Goal: Task Accomplishment & Management: Use online tool/utility

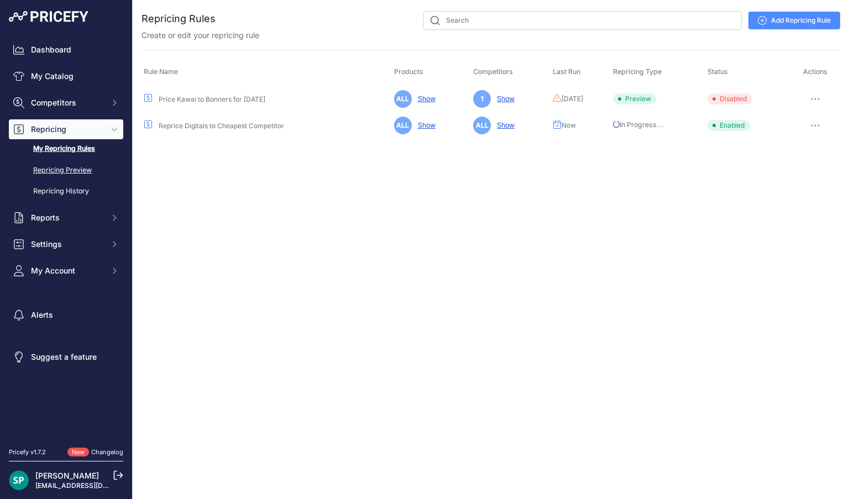
click at [71, 168] on link "Repricing Preview" at bounding box center [66, 170] width 114 height 19
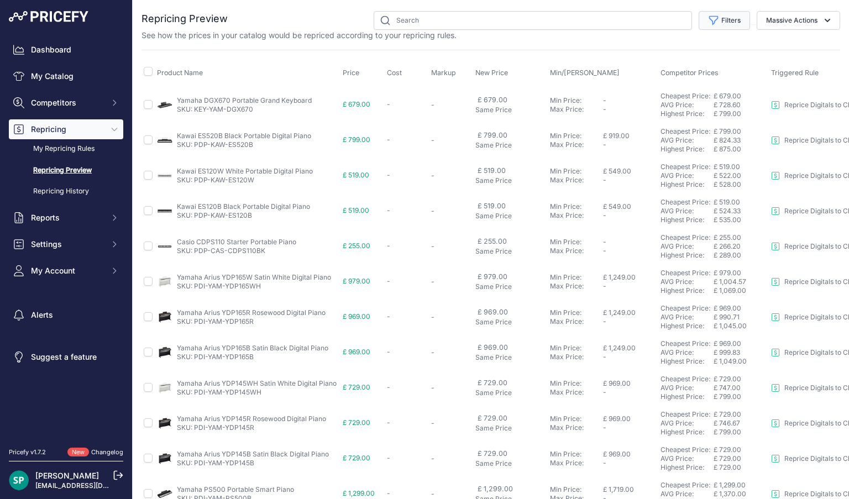
click at [718, 19] on icon "button" at bounding box center [713, 20] width 11 height 11
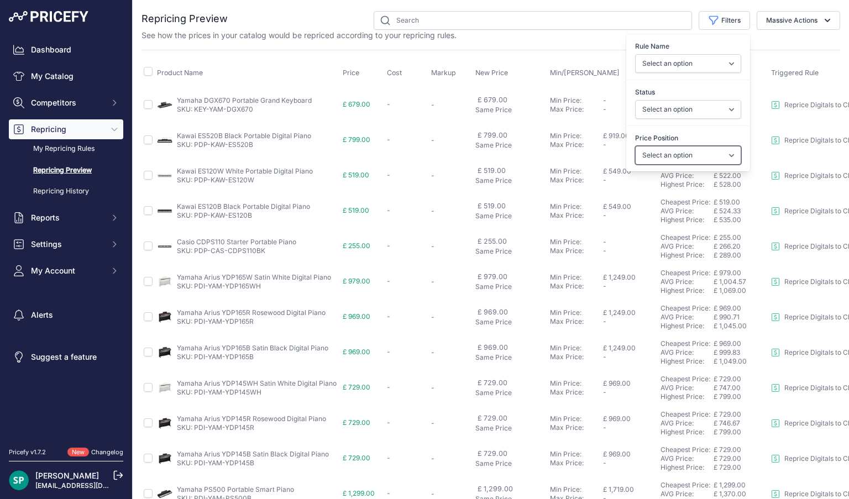
click at [670, 151] on select "Select an option I am higher Same price I am lower" at bounding box center [688, 155] width 106 height 19
select select "1"
click at [635, 146] on select "Select an option I am higher Same price I am lower" at bounding box center [688, 155] width 106 height 19
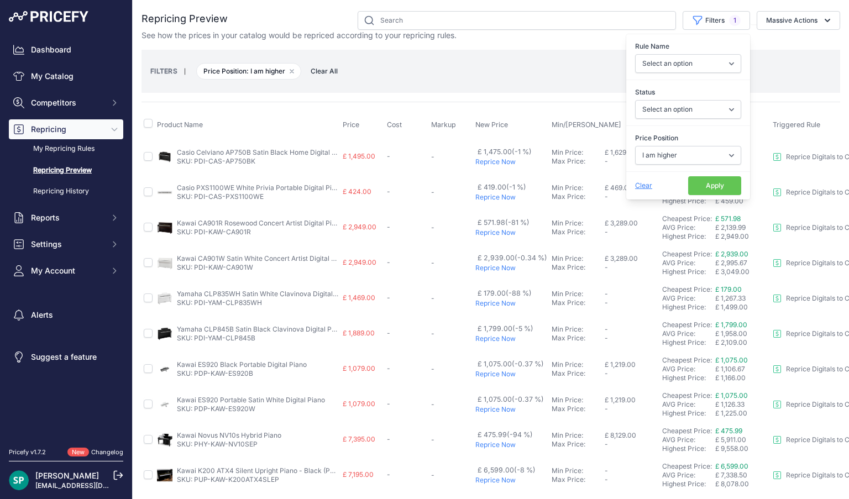
click at [432, 141] on td "- To view your Markup, please import your product's cost." at bounding box center [451, 157] width 44 height 36
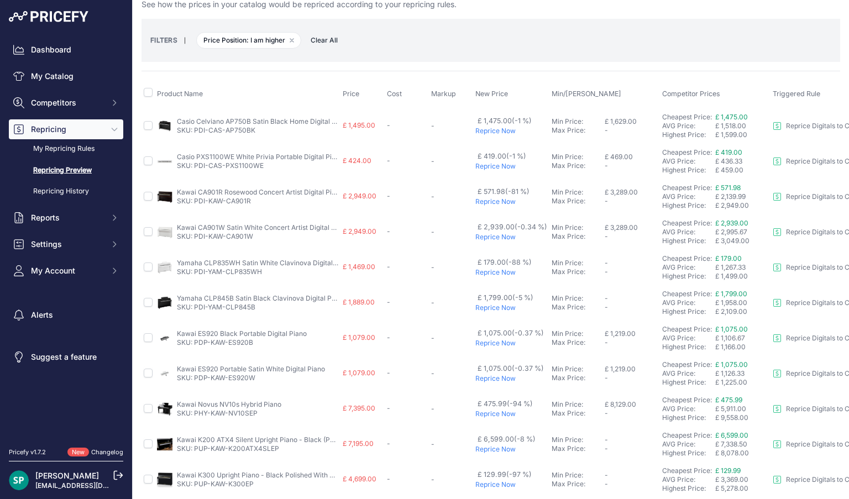
scroll to position [39, 0]
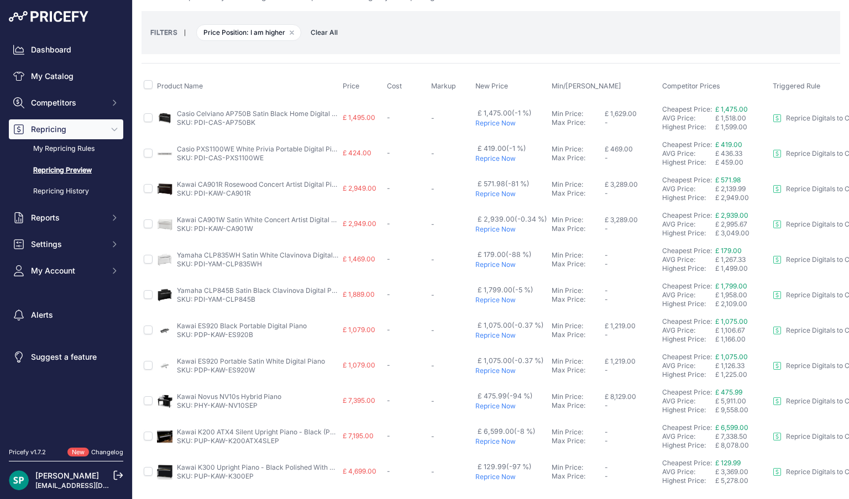
click at [493, 119] on p "Reprice Now" at bounding box center [511, 123] width 72 height 9
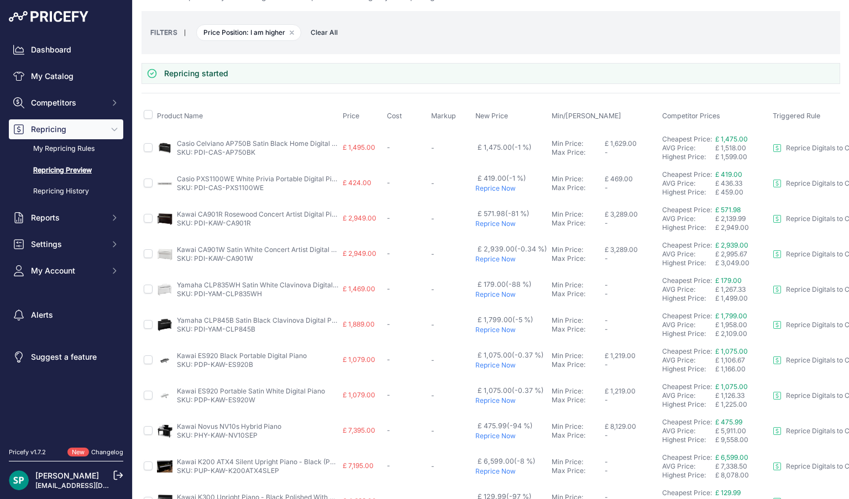
click at [491, 188] on p "Reprice Now" at bounding box center [511, 188] width 72 height 9
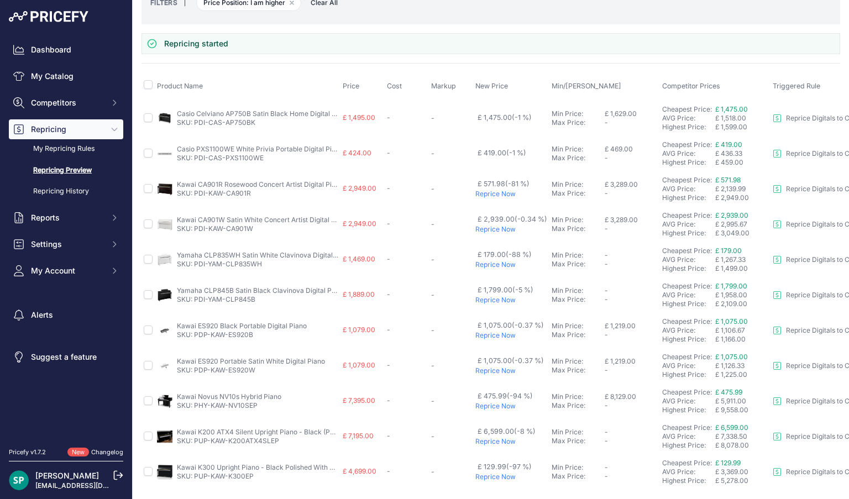
click at [490, 228] on p "Reprice Now" at bounding box center [511, 229] width 72 height 9
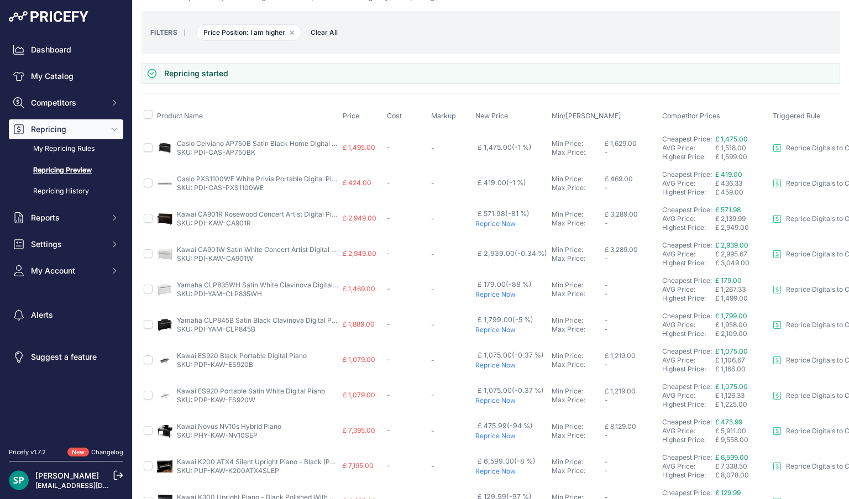
click at [494, 325] on p "Reprice Now" at bounding box center [511, 329] width 72 height 9
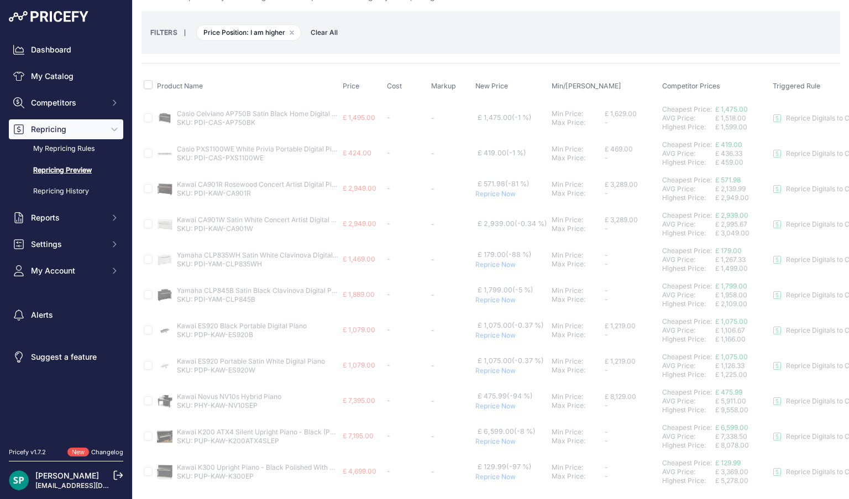
scroll to position [69, 0]
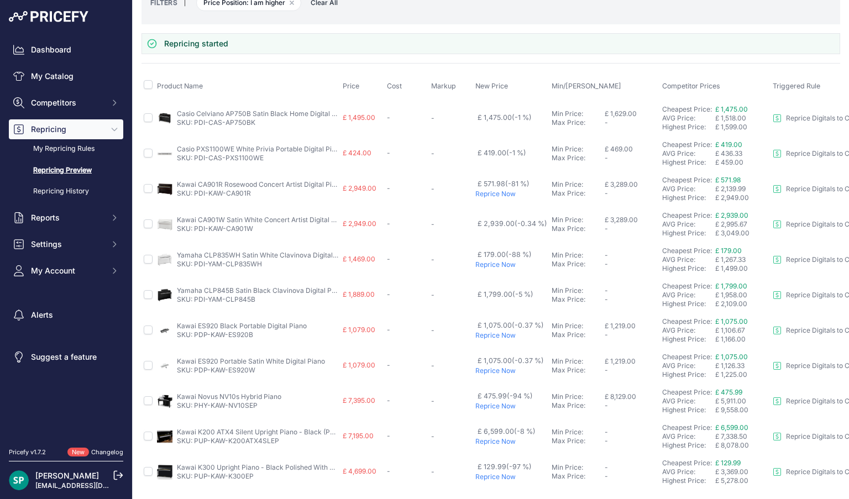
click at [494, 333] on p "Reprice Now" at bounding box center [511, 335] width 72 height 9
click at [492, 368] on p "Reprice Now" at bounding box center [511, 370] width 72 height 9
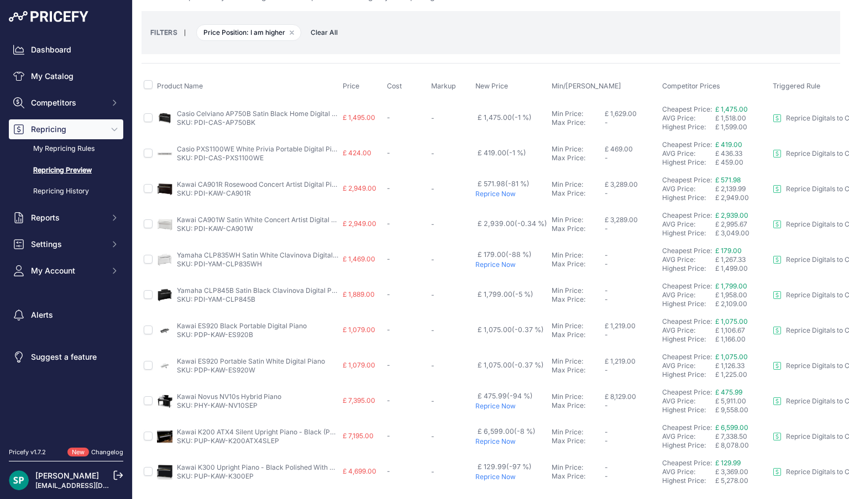
scroll to position [0, 0]
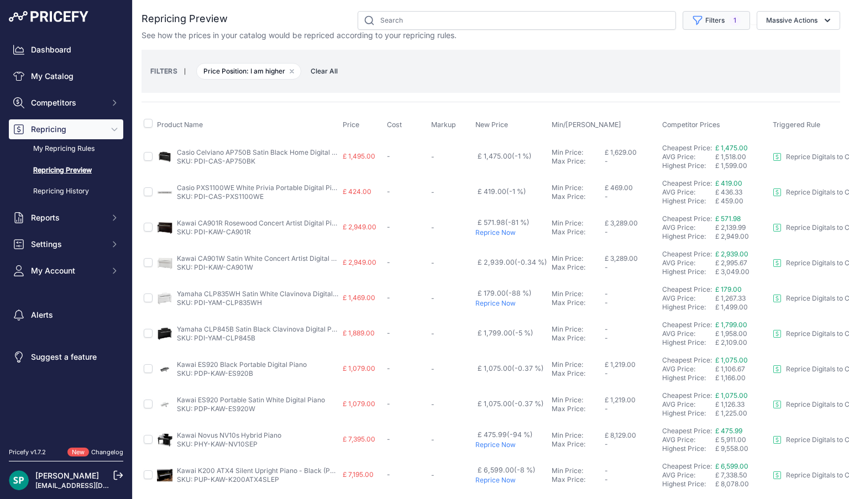
click at [709, 20] on button "Filters 1" at bounding box center [715, 20] width 67 height 19
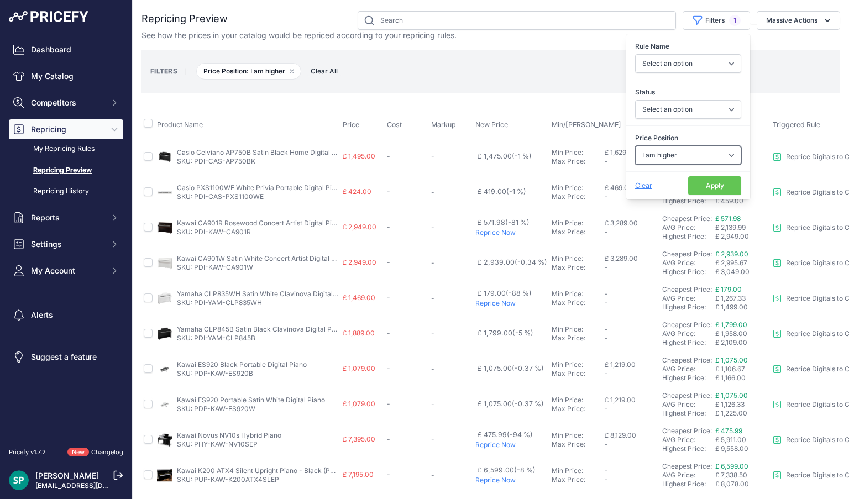
click at [682, 154] on select "Select an option I am higher Same price I am lower" at bounding box center [688, 155] width 106 height 19
select select "0"
click at [635, 146] on select "Select an option I am higher Same price I am lower" at bounding box center [688, 155] width 106 height 19
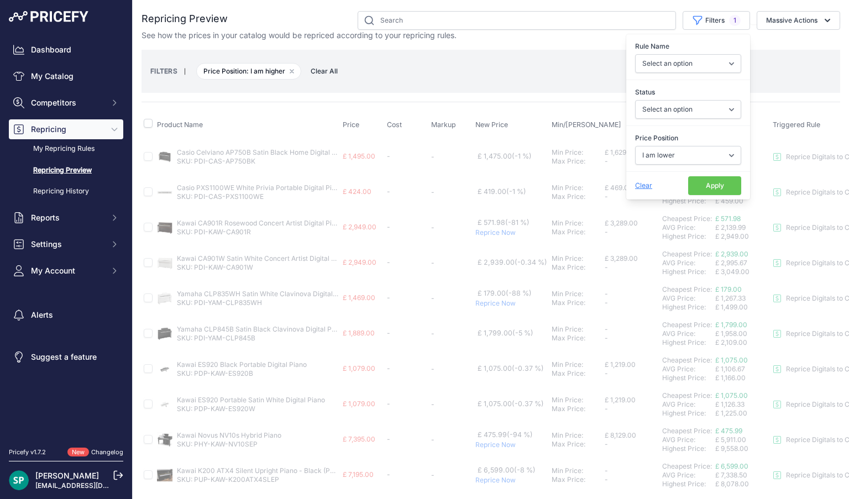
click at [699, 180] on button "Apply" at bounding box center [714, 185] width 53 height 19
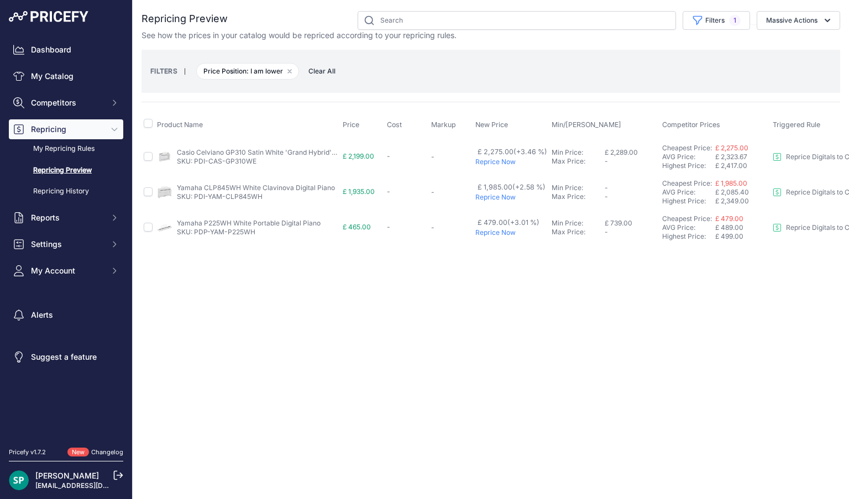
click at [494, 160] on p "Reprice Now" at bounding box center [511, 161] width 72 height 9
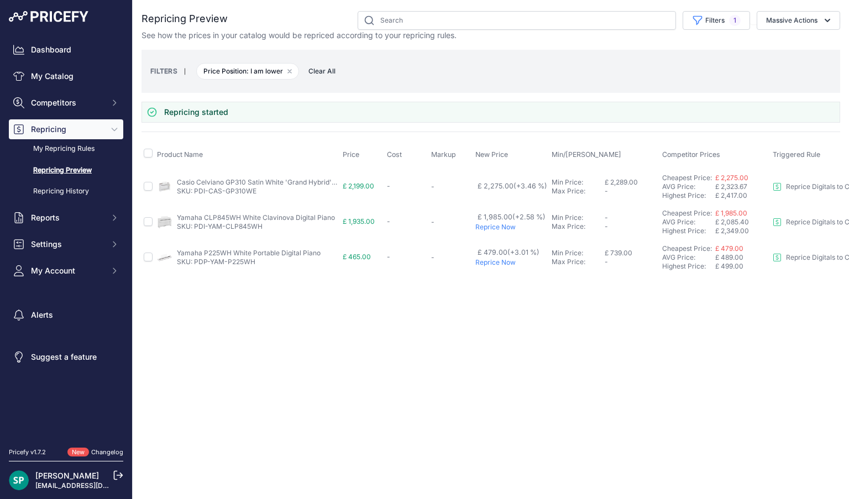
click at [496, 226] on p "Reprice Now" at bounding box center [511, 227] width 72 height 9
click at [494, 261] on p "Reprice Now" at bounding box center [511, 262] width 72 height 9
